Goal: Check status: Check status

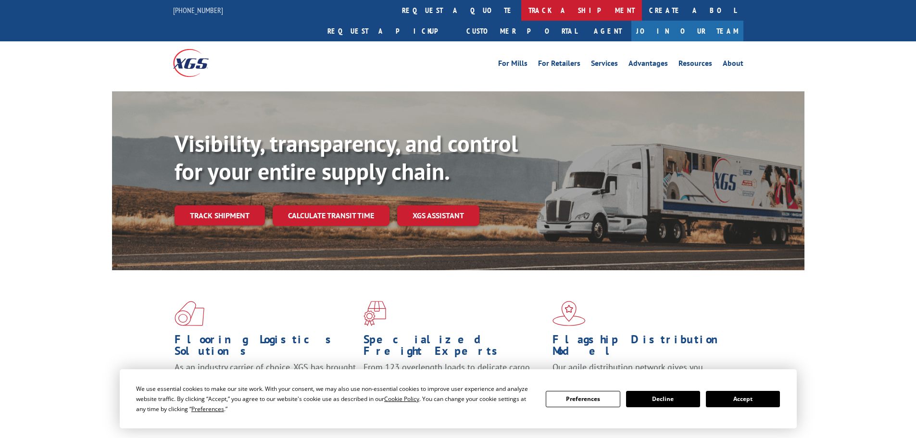
click at [521, 9] on link "track a shipment" at bounding box center [581, 10] width 121 height 21
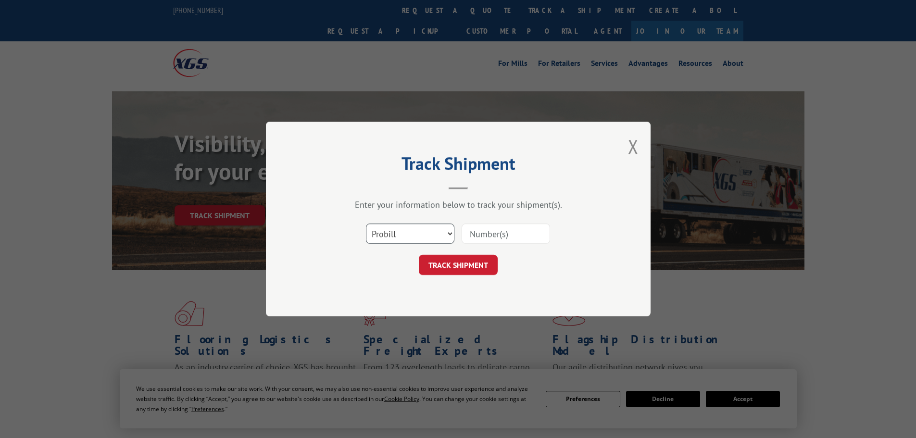
drag, startPoint x: 421, startPoint y: 235, endPoint x: 416, endPoint y: 241, distance: 8.2
click at [421, 235] on select "Select category... Probill BOL PO" at bounding box center [410, 233] width 88 height 20
select select "bol"
click at [366, 223] on select "Select category... Probill BOL PO" at bounding box center [410, 233] width 88 height 20
click at [489, 238] on input at bounding box center [505, 233] width 88 height 20
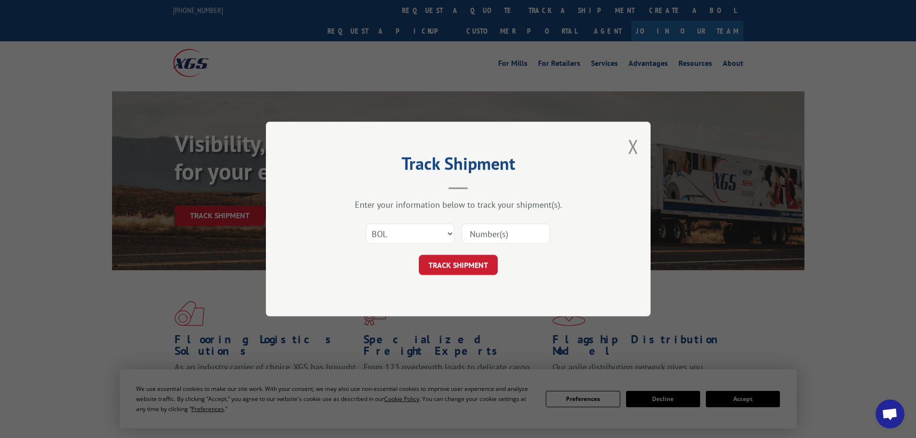
paste input "5131905"
type input "5131905"
click at [468, 268] on button "TRACK SHIPMENT" at bounding box center [458, 265] width 79 height 20
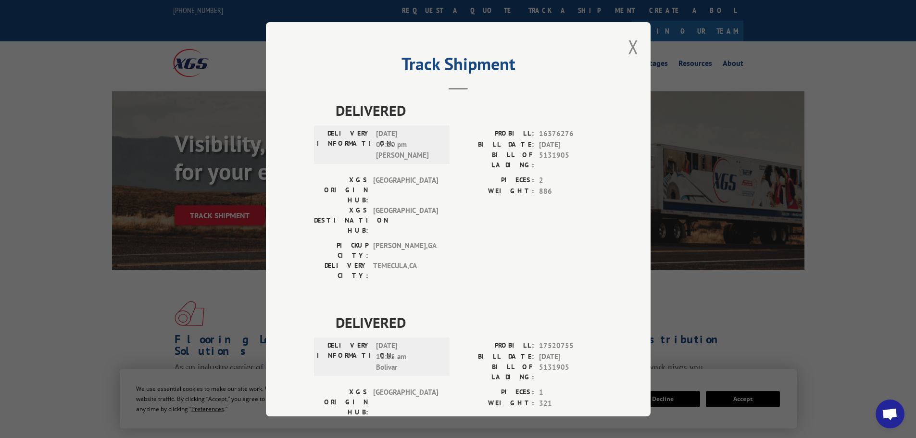
scroll to position [39, 0]
